Goal: Use online tool/utility: Utilize a website feature to perform a specific function

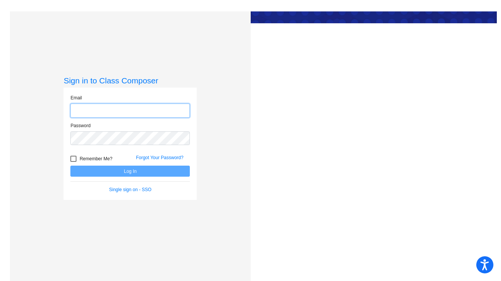
type input "amarriott@chillicotheschools.org"
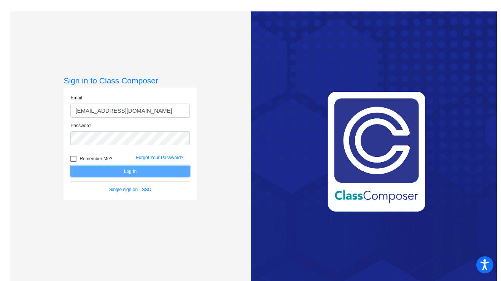
click at [127, 170] on button "Log In" at bounding box center [130, 171] width 120 height 11
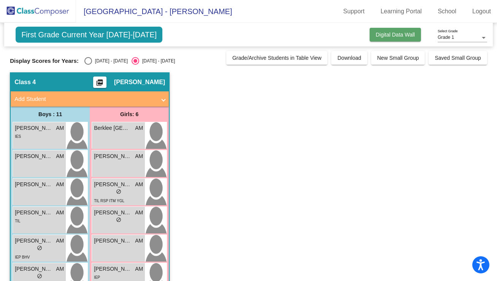
click at [386, 34] on span "Digital Data Wall" at bounding box center [395, 35] width 39 height 6
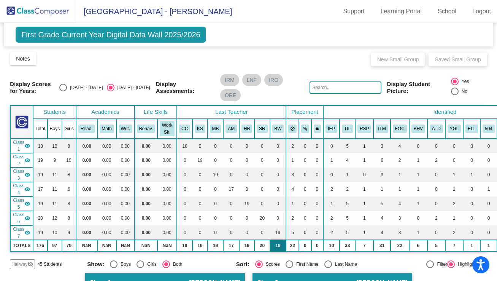
click at [277, 248] on td "19" at bounding box center [278, 245] width 16 height 11
click at [234, 245] on td "17" at bounding box center [231, 245] width 16 height 11
click at [276, 245] on td "19" at bounding box center [278, 245] width 16 height 11
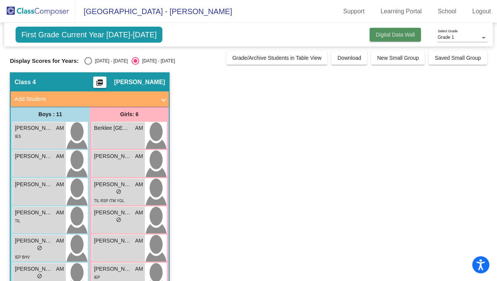
click at [383, 39] on button "Digital Data Wall" at bounding box center [395, 35] width 51 height 14
